Goal: Task Accomplishment & Management: Complete application form

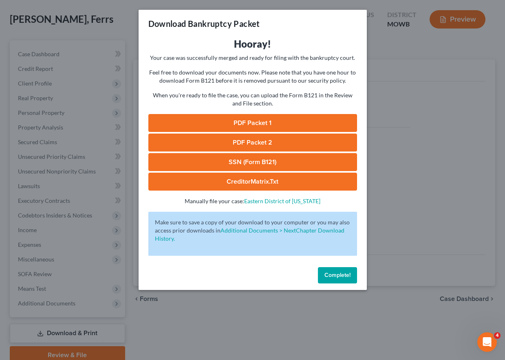
click at [334, 277] on span "Complete!" at bounding box center [337, 275] width 26 height 7
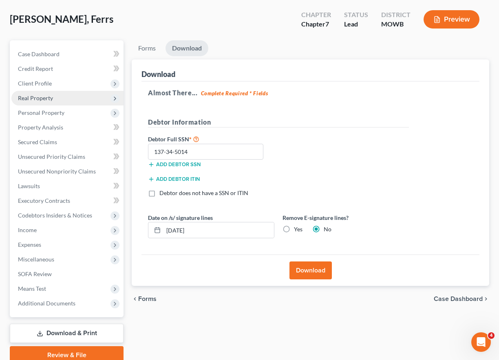
click at [39, 99] on span "Real Property" at bounding box center [35, 97] width 35 height 7
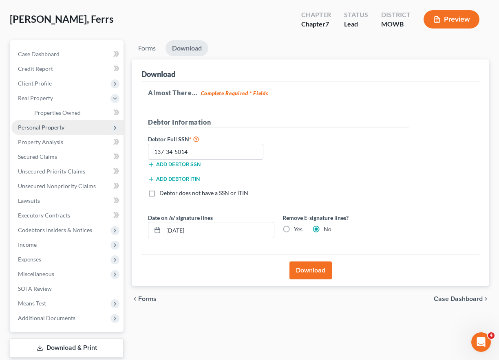
click at [46, 125] on span "Personal Property" at bounding box center [41, 127] width 46 height 7
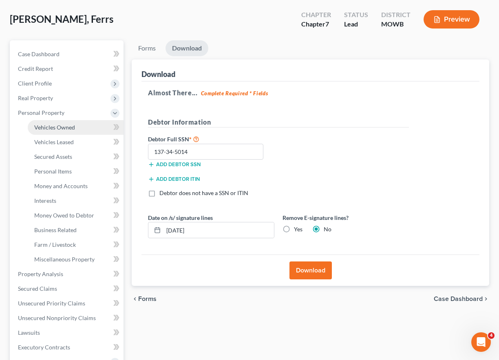
click at [59, 126] on span "Vehicles Owned" at bounding box center [54, 127] width 41 height 7
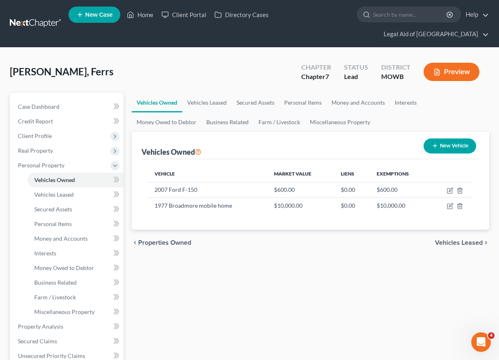
click at [459, 144] on button "New Vehicle" at bounding box center [449, 145] width 53 height 15
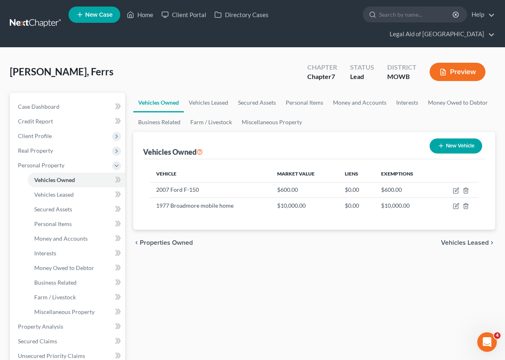
select select "0"
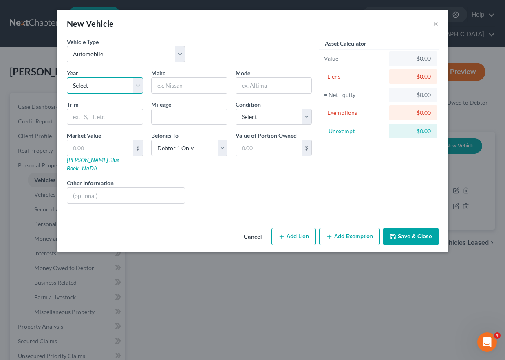
click at [114, 82] on select "Select 2026 2025 2024 2023 2022 2021 2020 2019 2018 2017 2016 2015 2014 2013 20…" at bounding box center [105, 85] width 76 height 16
select select "19"
click at [67, 77] on select "Select 2026 2025 2024 2023 2022 2021 2020 2019 2018 2017 2016 2015 2014 2013 20…" at bounding box center [105, 85] width 76 height 16
click at [191, 87] on input "text" at bounding box center [189, 85] width 75 height 15
type input "Cheverlot"
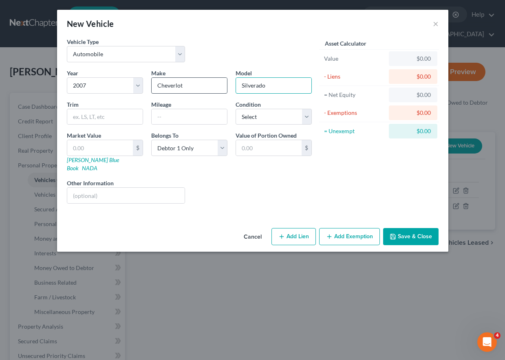
type input "Silverado"
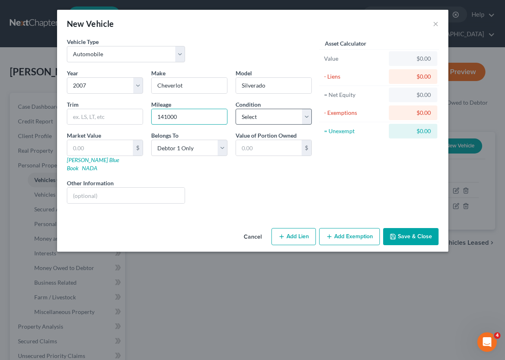
type input "141000"
click at [258, 118] on select "Select Excellent Very Good Good Fair Poor" at bounding box center [273, 117] width 76 height 16
select select "4"
click at [235, 109] on select "Select Excellent Very Good Good Fair Poor" at bounding box center [273, 117] width 76 height 16
click at [92, 116] on input "text" at bounding box center [104, 116] width 75 height 15
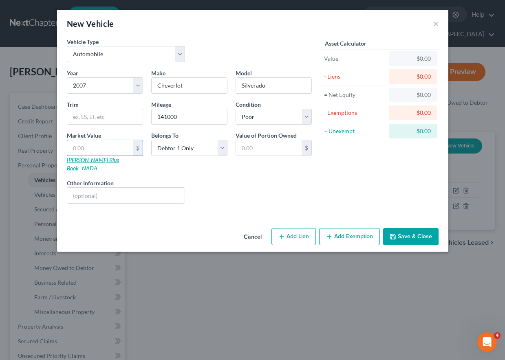
click at [94, 160] on link "[PERSON_NAME] Blue Book" at bounding box center [93, 163] width 52 height 15
click at [98, 145] on input "text" at bounding box center [100, 147] width 66 height 15
type input "3"
type input "3.00"
type input "30"
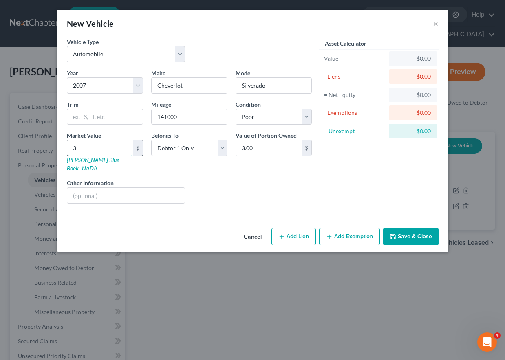
type input "30.00"
type input "300"
type input "300.00"
type input "3000"
type input "3,000.00"
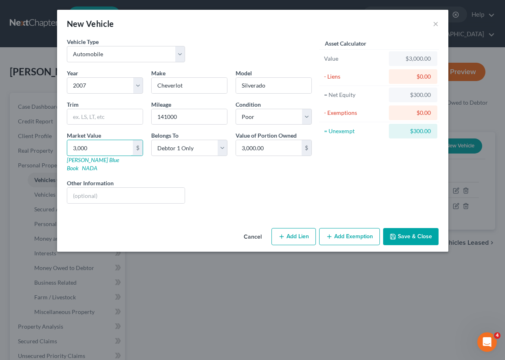
type input "3,000"
click at [348, 230] on button "Add Exemption" at bounding box center [349, 236] width 61 height 17
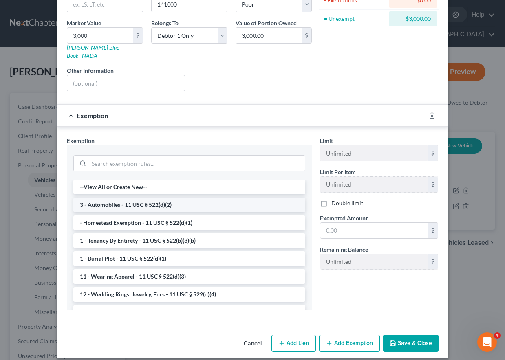
click at [217, 198] on li "3 - Automobiles - 11 USC § 522(d)(2)" at bounding box center [189, 205] width 232 height 15
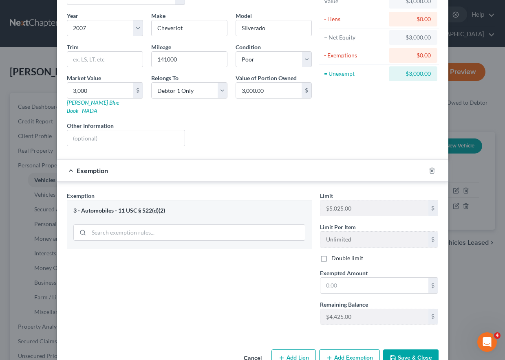
scroll to position [72, 0]
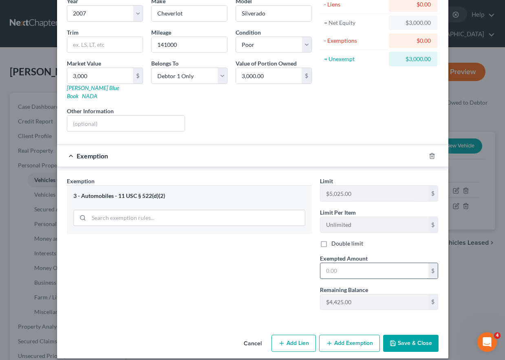
click at [365, 264] on input "text" at bounding box center [374, 270] width 108 height 15
type input "3,000"
click at [420, 338] on button "Save & Close" at bounding box center [410, 343] width 55 height 17
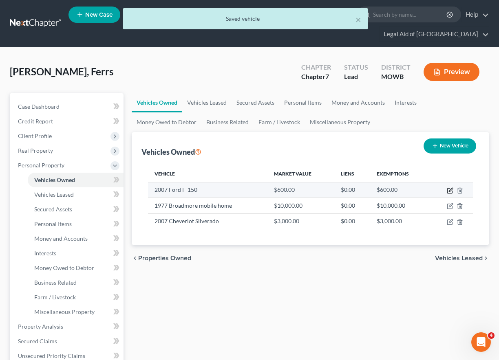
click at [450, 192] on icon "button" at bounding box center [449, 190] width 7 height 7
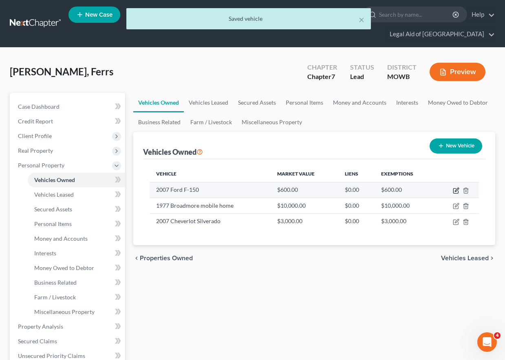
select select "0"
select select "19"
select select "4"
select select "0"
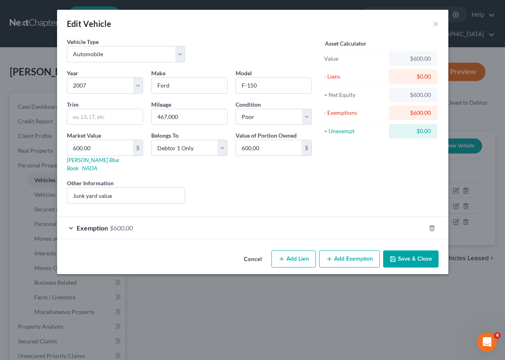
click at [169, 217] on div "Exemption $600.00" at bounding box center [241, 228] width 368 height 22
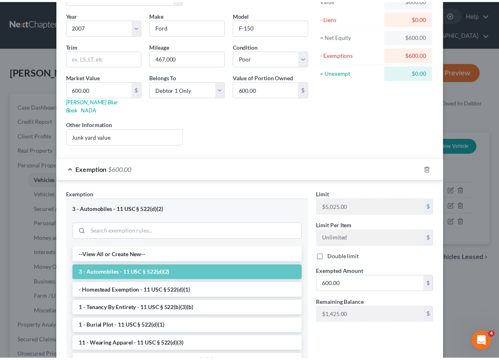
scroll to position [126, 0]
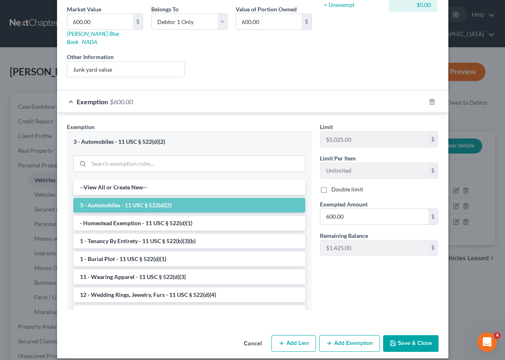
click at [405, 336] on button "Save & Close" at bounding box center [410, 343] width 55 height 17
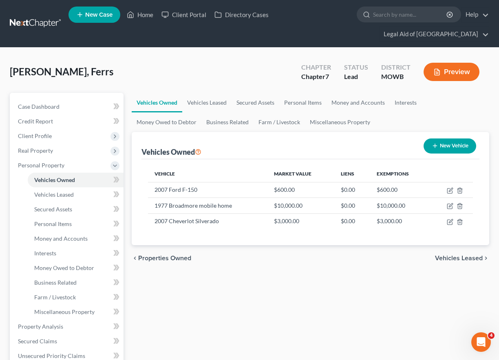
click at [463, 259] on span "Vehicles Leased" at bounding box center [459, 258] width 48 height 7
click at [463, 259] on div "Vehicles Owned Vehicles Leased Secured Assets Personal Items Money and Accounts…" at bounding box center [309, 328] width 365 height 470
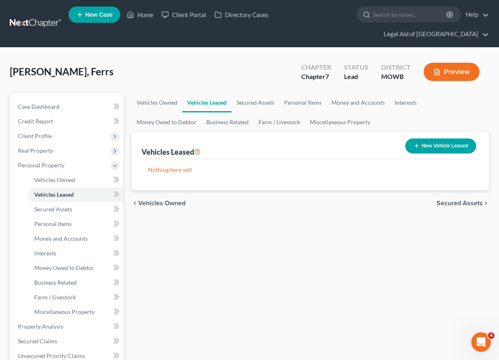
click at [460, 205] on span "Secured Assets" at bounding box center [459, 203] width 46 height 7
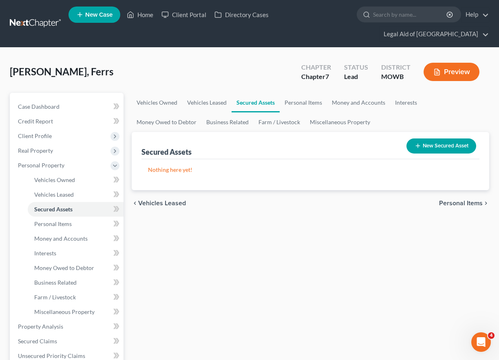
click at [461, 206] on span "Personal Items" at bounding box center [461, 203] width 44 height 7
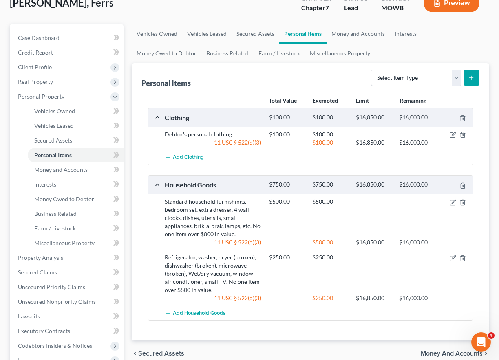
scroll to position [163, 0]
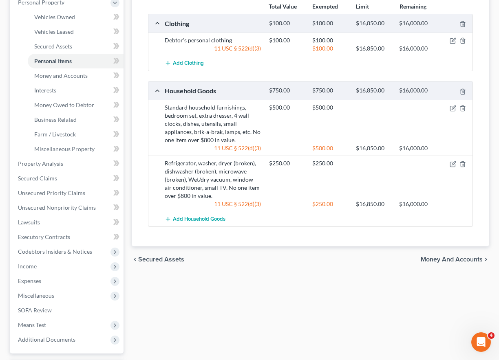
click at [461, 258] on span "Money and Accounts" at bounding box center [451, 259] width 62 height 7
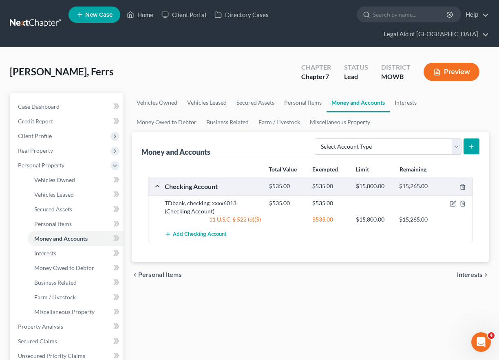
click at [466, 277] on span "Interests" at bounding box center [470, 275] width 26 height 7
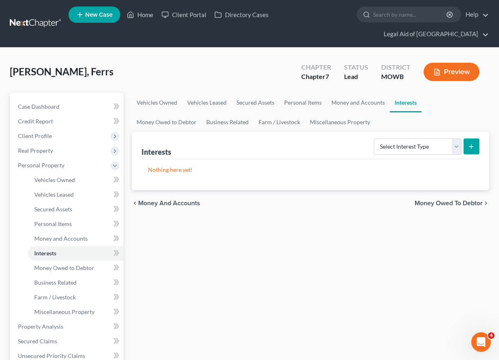
click at [454, 204] on span "Money Owed to Debtor" at bounding box center [448, 203] width 68 height 7
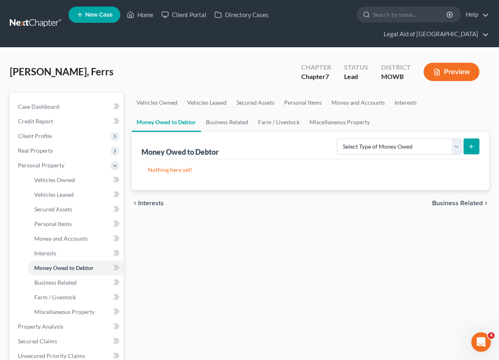
click at [457, 204] on span "Business Related" at bounding box center [457, 203] width 51 height 7
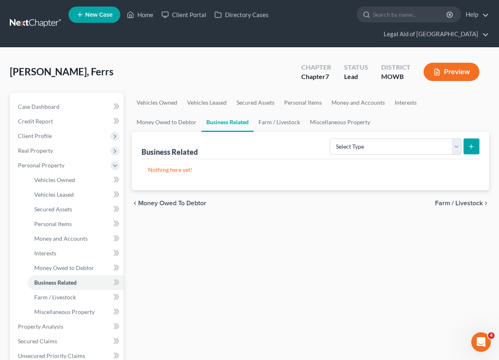
click at [459, 203] on span "Farm / Livestock" at bounding box center [459, 203] width 48 height 7
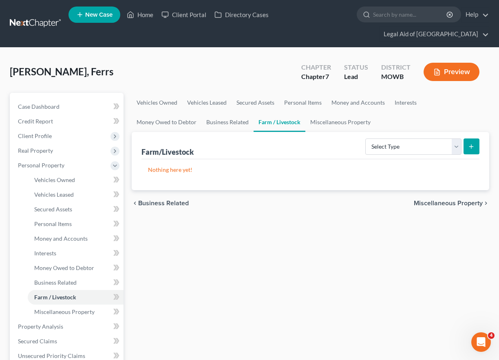
click at [459, 204] on span "Miscellaneous Property" at bounding box center [447, 203] width 69 height 7
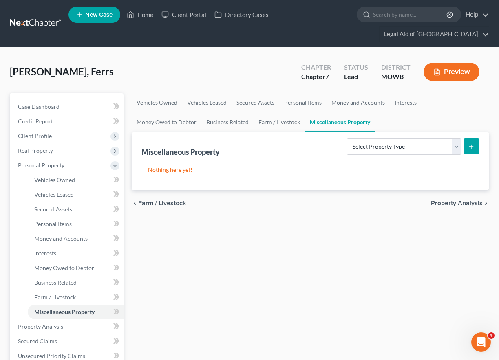
click at [459, 204] on span "Property Analysis" at bounding box center [457, 203] width 52 height 7
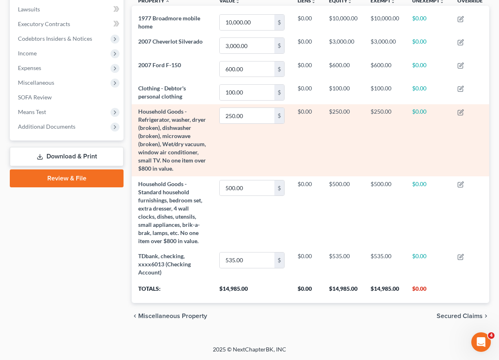
scroll to position [237, 0]
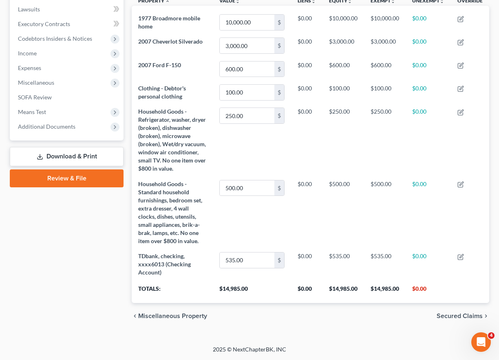
click at [470, 318] on span "Secured Claims" at bounding box center [459, 316] width 46 height 7
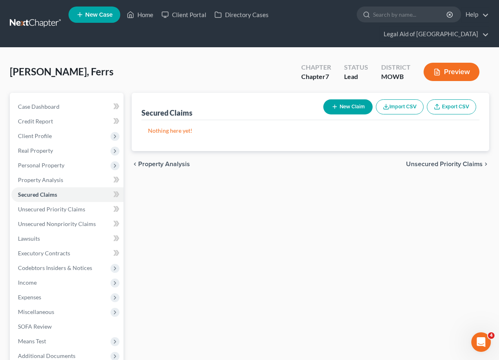
click at [448, 166] on span "Unsecured Priority Claims" at bounding box center [444, 164] width 77 height 7
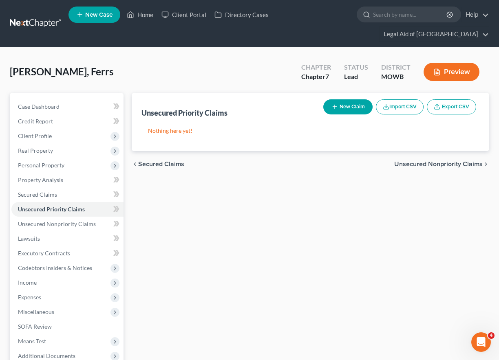
click at [454, 166] on span "Unsecured Nonpriority Claims" at bounding box center [438, 164] width 88 height 7
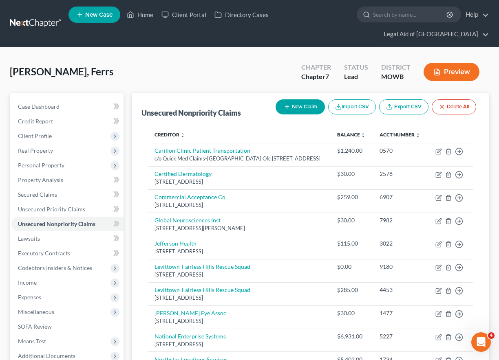
click at [292, 109] on button "New Claim" at bounding box center [299, 106] width 49 height 15
select select "0"
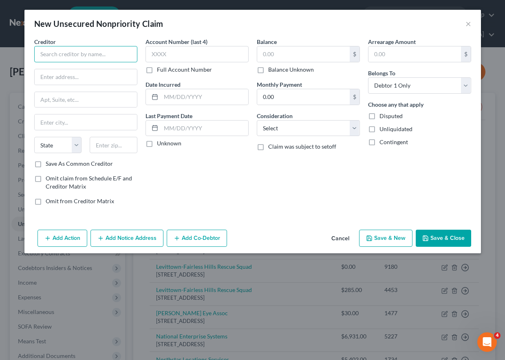
click at [94, 57] on input "text" at bounding box center [85, 54] width 103 height 16
type input "[PERSON_NAME]"
click at [174, 95] on input "text" at bounding box center [204, 96] width 87 height 15
click at [268, 72] on label "Balance Unknown" at bounding box center [291, 70] width 46 height 8
click at [271, 71] on input "Balance Unknown" at bounding box center [273, 68] width 5 height 5
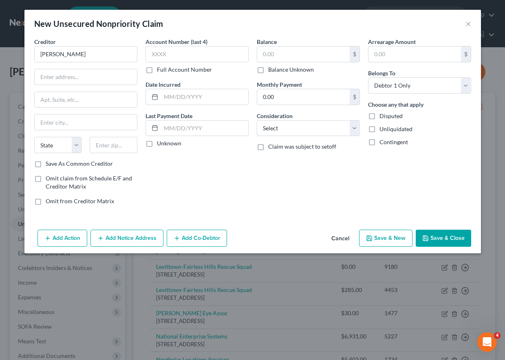
checkbox input "true"
type input "0.00"
click at [405, 53] on input "text" at bounding box center [414, 53] width 92 height 15
click at [379, 117] on label "Disputed" at bounding box center [390, 116] width 23 height 8
click at [382, 117] on input "Disputed" at bounding box center [384, 114] width 5 height 5
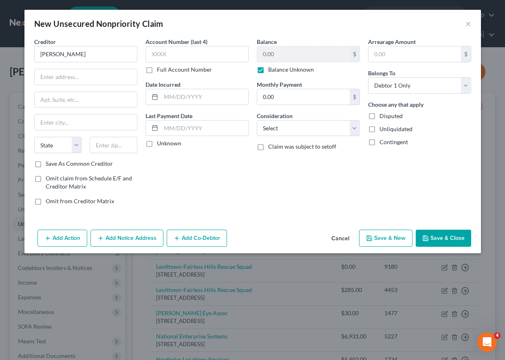
checkbox input "true"
click at [185, 95] on input "text" at bounding box center [204, 96] width 87 height 15
click at [169, 103] on input "text" at bounding box center [204, 96] width 87 height 15
type input "[DATE]"
click at [188, 187] on div "Account Number (last 4) Full Account Number Date Incurred [DATE] Last Payment D…" at bounding box center [196, 124] width 111 height 174
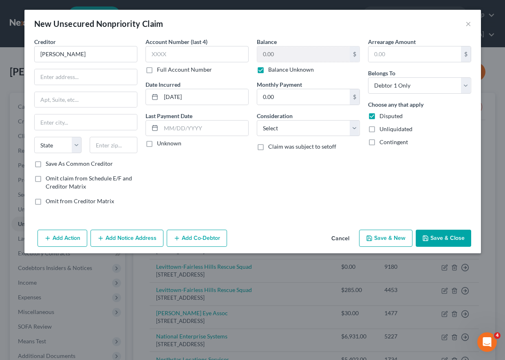
click at [125, 239] on button "Add Notice Address" at bounding box center [126, 238] width 73 height 17
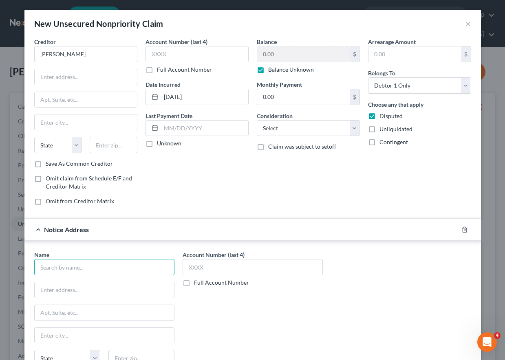
drag, startPoint x: 79, startPoint y: 267, endPoint x: 91, endPoint y: 267, distance: 12.6
click at [79, 267] on input "text" at bounding box center [104, 267] width 140 height 16
type input "[PERSON_NAME] & [PERSON_NAME], PC"
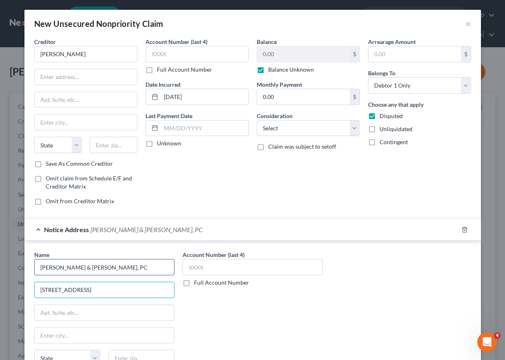
type input "[STREET_ADDRESS]"
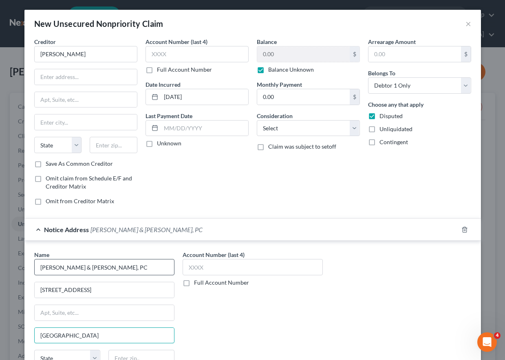
type input "[GEOGRAPHIC_DATA]"
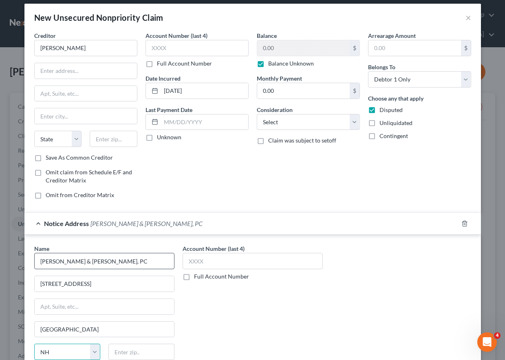
select select "33"
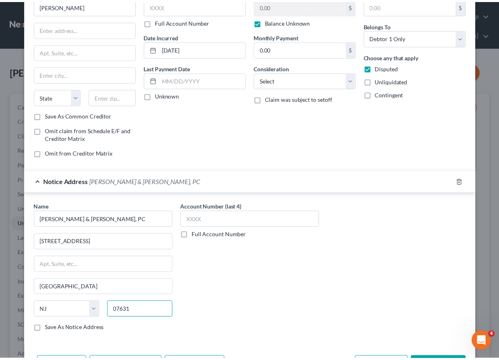
scroll to position [79, 0]
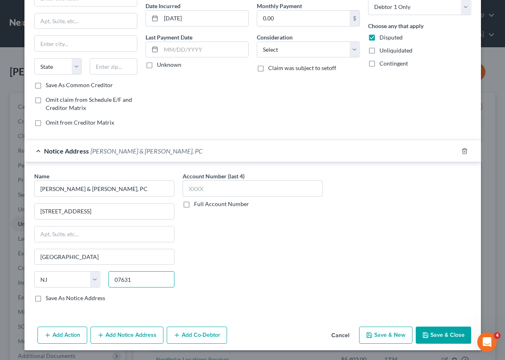
type input "07631"
click at [441, 334] on button "Save & Close" at bounding box center [442, 335] width 55 height 17
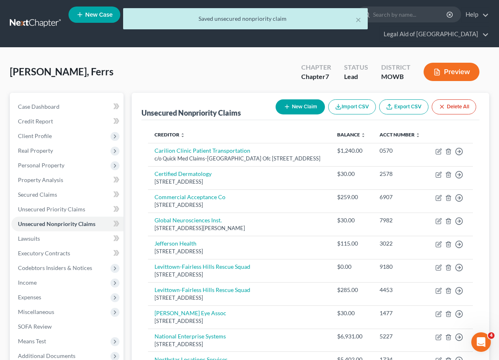
click at [293, 105] on button "New Claim" at bounding box center [299, 106] width 49 height 15
select select "0"
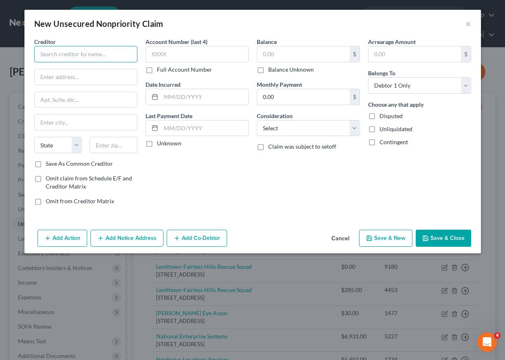
click at [70, 50] on input "text" at bounding box center [85, 54] width 103 height 16
type input "Penn Medicine"
type input "PO Box 824406"
type input "[GEOGRAPHIC_DATA]"
select select "39"
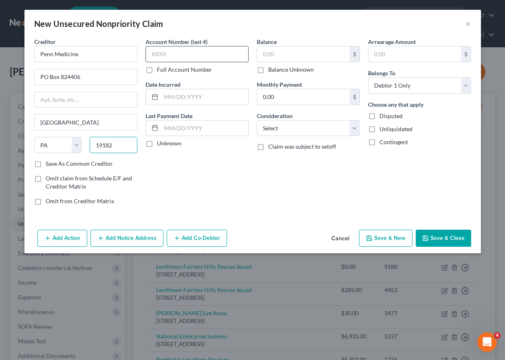
type input "19182"
click at [207, 54] on input "text" at bounding box center [196, 54] width 103 height 16
type input "5153"
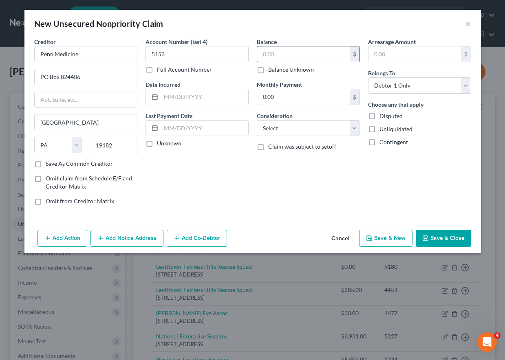
click at [304, 48] on input "text" at bounding box center [303, 53] width 92 height 15
click at [414, 62] on input "text" at bounding box center [414, 53] width 92 height 15
type input "5,716"
click at [288, 58] on input "text" at bounding box center [303, 53] width 92 height 15
type input "51.16"
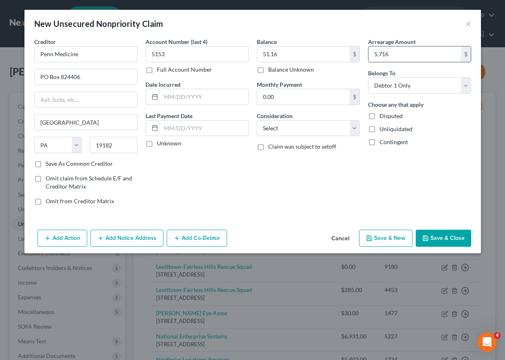
click at [390, 51] on input "5,716" at bounding box center [414, 53] width 92 height 15
type input "57.16"
click at [237, 186] on div "Account Number (last 4) 5153 Full Account Number Date Incurred Last Payment Dat…" at bounding box center [196, 124] width 111 height 174
drag, startPoint x: 450, startPoint y: 238, endPoint x: 444, endPoint y: 238, distance: 6.1
click at [450, 238] on button "Save & Close" at bounding box center [442, 238] width 55 height 17
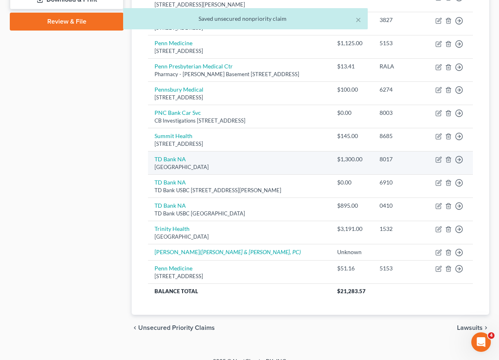
scroll to position [372, 0]
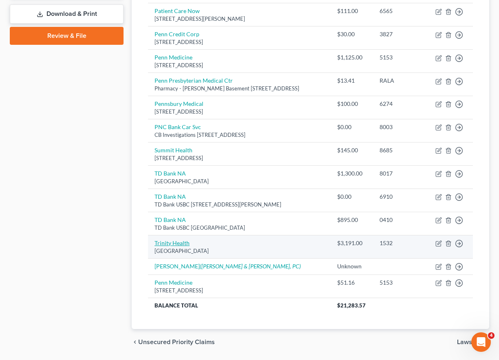
click at [173, 246] on link "Trinity Health" at bounding box center [171, 242] width 35 height 7
select select "36"
select select "9"
select select "0"
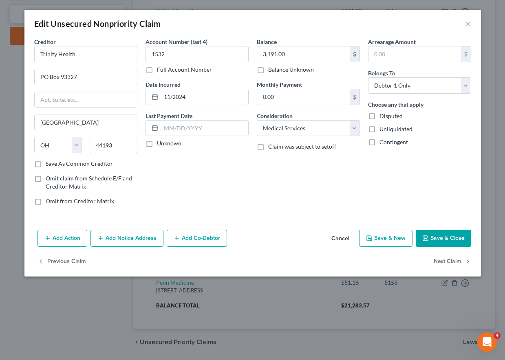
click at [341, 236] on button "Cancel" at bounding box center [340, 239] width 31 height 16
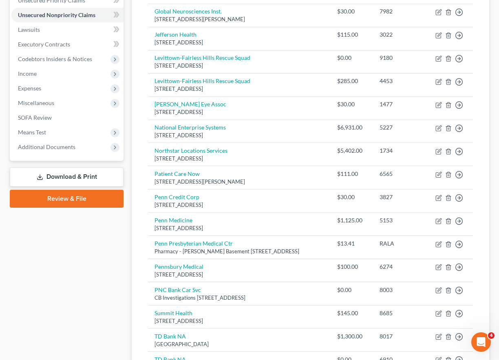
scroll to position [87, 0]
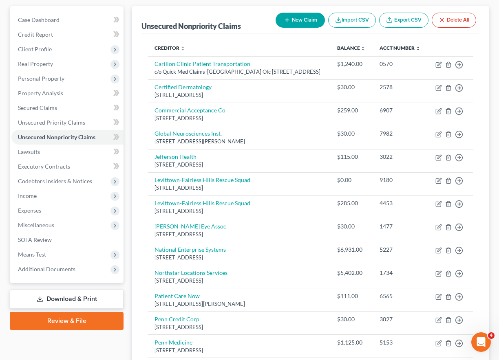
drag, startPoint x: 68, startPoint y: 299, endPoint x: 101, endPoint y: 292, distance: 33.3
click at [68, 299] on link "Download & Print" at bounding box center [67, 299] width 114 height 19
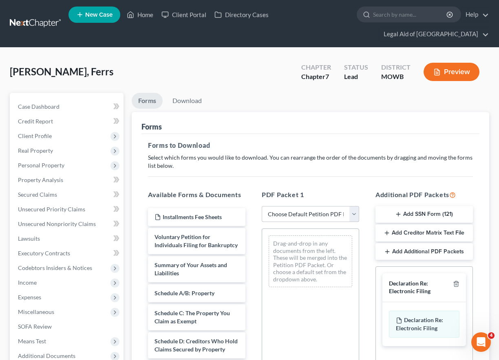
click at [305, 211] on select "Choose Default Petition PDF Packet Complete Bankruptcy Petition (all forms and …" at bounding box center [309, 214] width 97 height 16
select select "0"
click at [261, 206] on select "Choose Default Petition PDF Packet Complete Bankruptcy Petition (all forms and …" at bounding box center [309, 214] width 97 height 16
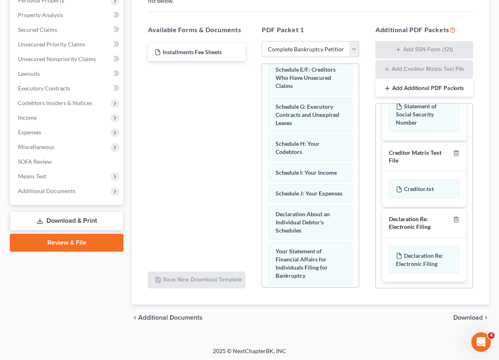
scroll to position [167, 0]
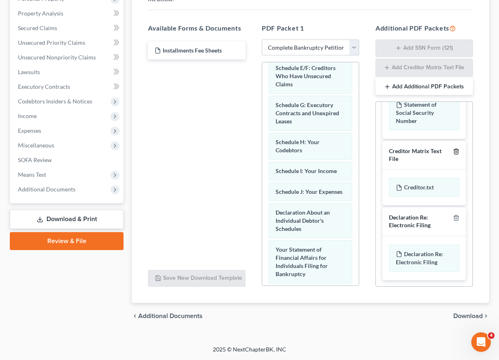
click at [452, 152] on icon "button" at bounding box center [455, 151] width 7 height 7
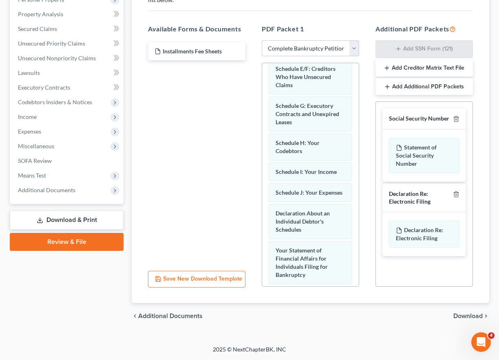
scroll to position [0, 0]
click at [459, 194] on icon "button" at bounding box center [455, 194] width 7 height 7
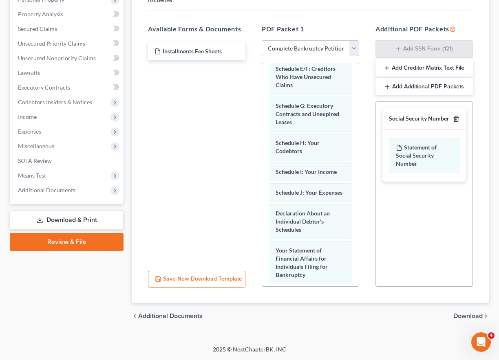
click at [455, 117] on polyline "button" at bounding box center [455, 117] width 5 height 0
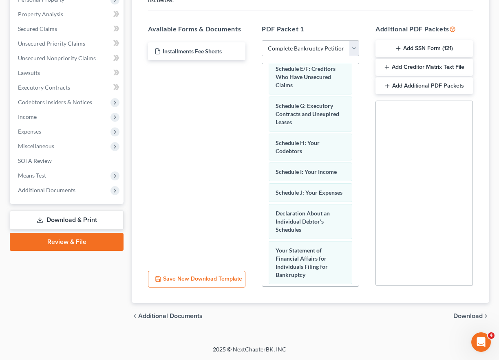
click at [469, 314] on span "Download" at bounding box center [467, 316] width 29 height 7
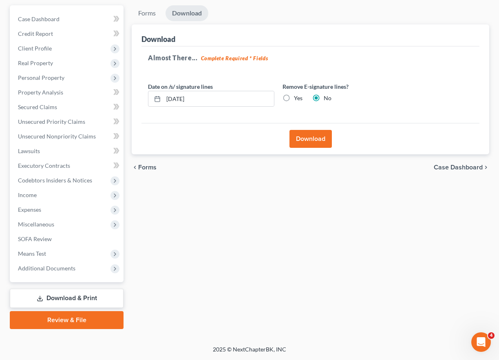
scroll to position [88, 0]
click at [320, 138] on button "Download" at bounding box center [310, 139] width 42 height 18
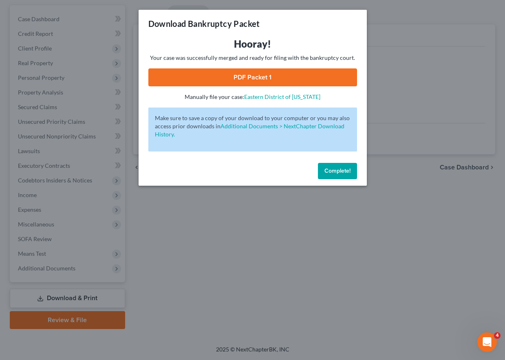
drag, startPoint x: 221, startPoint y: 72, endPoint x: 224, endPoint y: 76, distance: 5.8
click at [221, 72] on link "PDF Packet 1" at bounding box center [252, 77] width 209 height 18
click at [327, 173] on span "Complete!" at bounding box center [337, 170] width 26 height 7
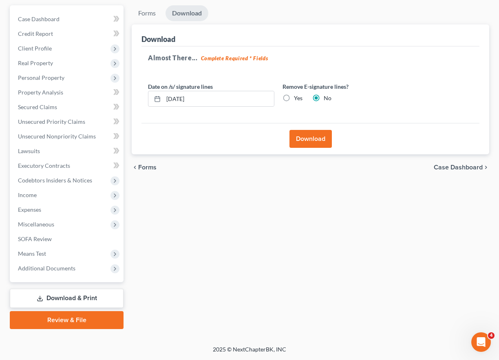
click at [70, 297] on link "Download & Print" at bounding box center [67, 298] width 114 height 19
click at [58, 301] on link "Download & Print" at bounding box center [67, 298] width 114 height 19
click at [53, 269] on span "Additional Documents" at bounding box center [46, 268] width 57 height 7
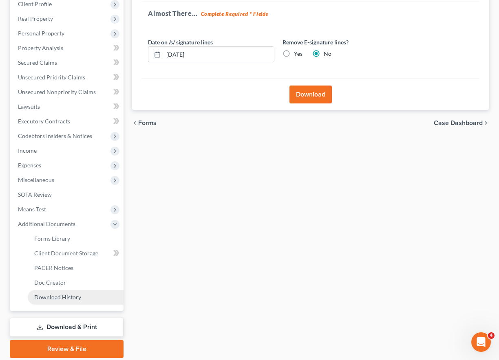
scroll to position [161, 0]
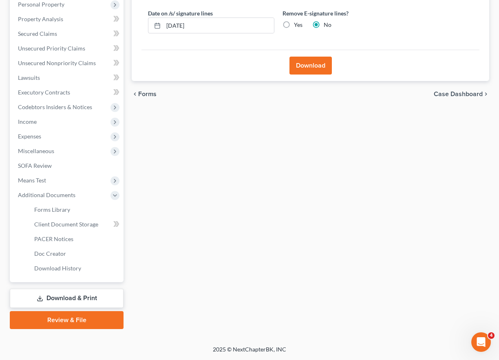
click at [56, 302] on link "Download & Print" at bounding box center [67, 298] width 114 height 19
click at [40, 179] on span "Means Test" at bounding box center [32, 180] width 28 height 7
click at [68, 224] on span "Means Test Questions" at bounding box center [61, 224] width 55 height 7
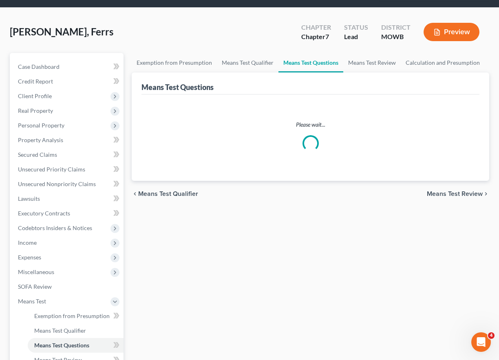
scroll to position [161, 0]
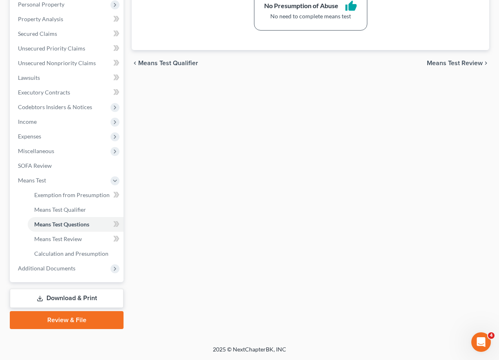
click at [80, 301] on link "Download & Print" at bounding box center [67, 298] width 114 height 19
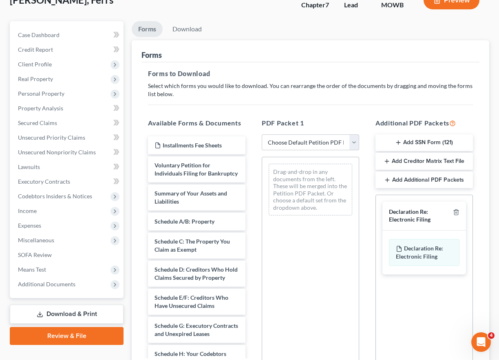
scroll to position [44, 0]
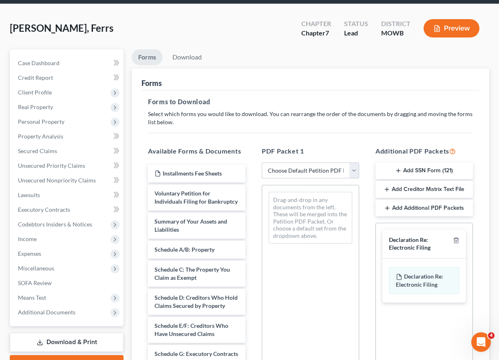
drag, startPoint x: 335, startPoint y: 170, endPoint x: 333, endPoint y: 175, distance: 5.5
click at [335, 170] on select "Choose Default Petition PDF Packet Complete Bankruptcy Petition (all forms and …" at bounding box center [309, 171] width 97 height 16
click at [422, 171] on button "Add SSN Form (121)" at bounding box center [423, 171] width 97 height 17
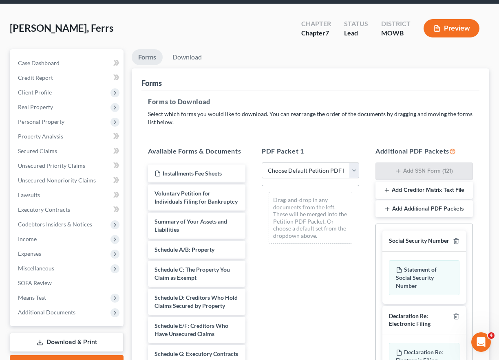
click at [459, 244] on div "Social Security Number" at bounding box center [423, 241] width 83 height 21
click at [417, 186] on button "Add Creditor Matrix Text File" at bounding box center [423, 190] width 97 height 17
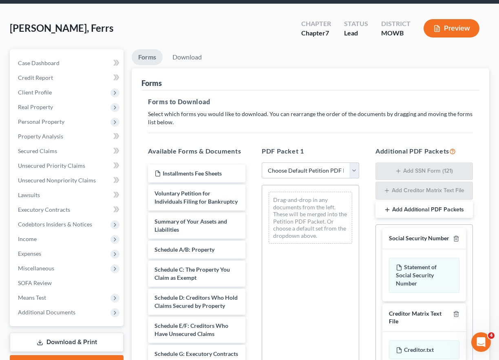
scroll to position [0, 0]
click at [451, 246] on div at bounding box center [454, 242] width 10 height 8
click at [455, 242] on line "button" at bounding box center [455, 243] width 0 height 2
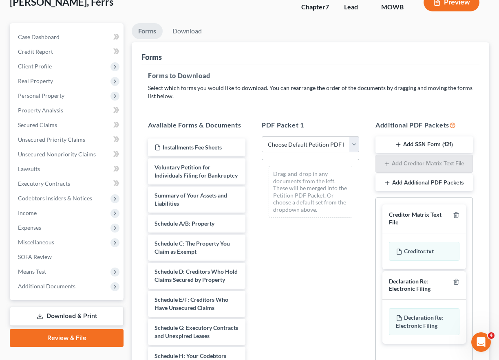
scroll to position [166, 0]
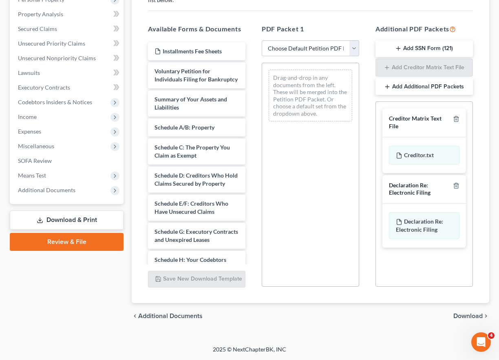
click at [459, 189] on div "Declaration Re: Electronic Filing" at bounding box center [423, 189] width 83 height 29
click at [456, 187] on icon "button" at bounding box center [455, 185] width 7 height 7
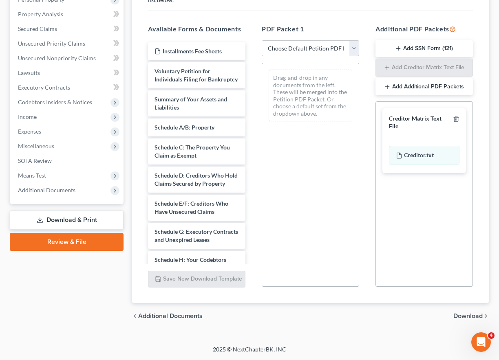
drag, startPoint x: 467, startPoint y: 317, endPoint x: 455, endPoint y: 314, distance: 12.6
click at [468, 317] on span "Download" at bounding box center [467, 316] width 29 height 7
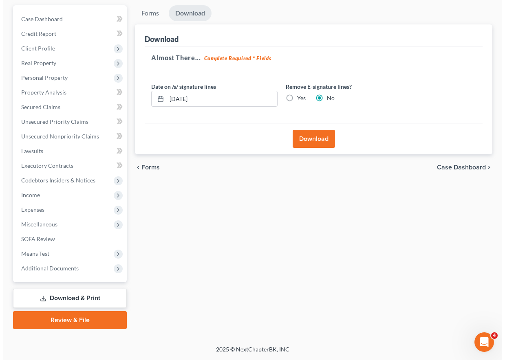
scroll to position [88, 0]
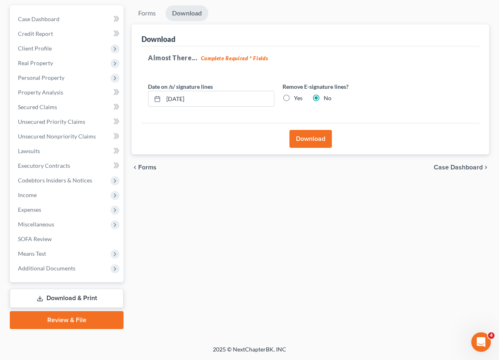
click at [308, 139] on button "Download" at bounding box center [310, 139] width 42 height 18
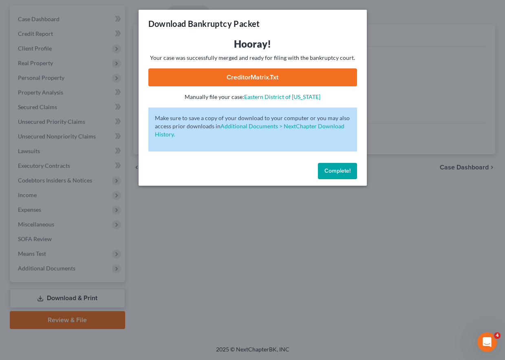
click at [257, 70] on link "CreditorMatrix.txt" at bounding box center [252, 77] width 209 height 18
